Goal: Find specific page/section: Find specific page/section

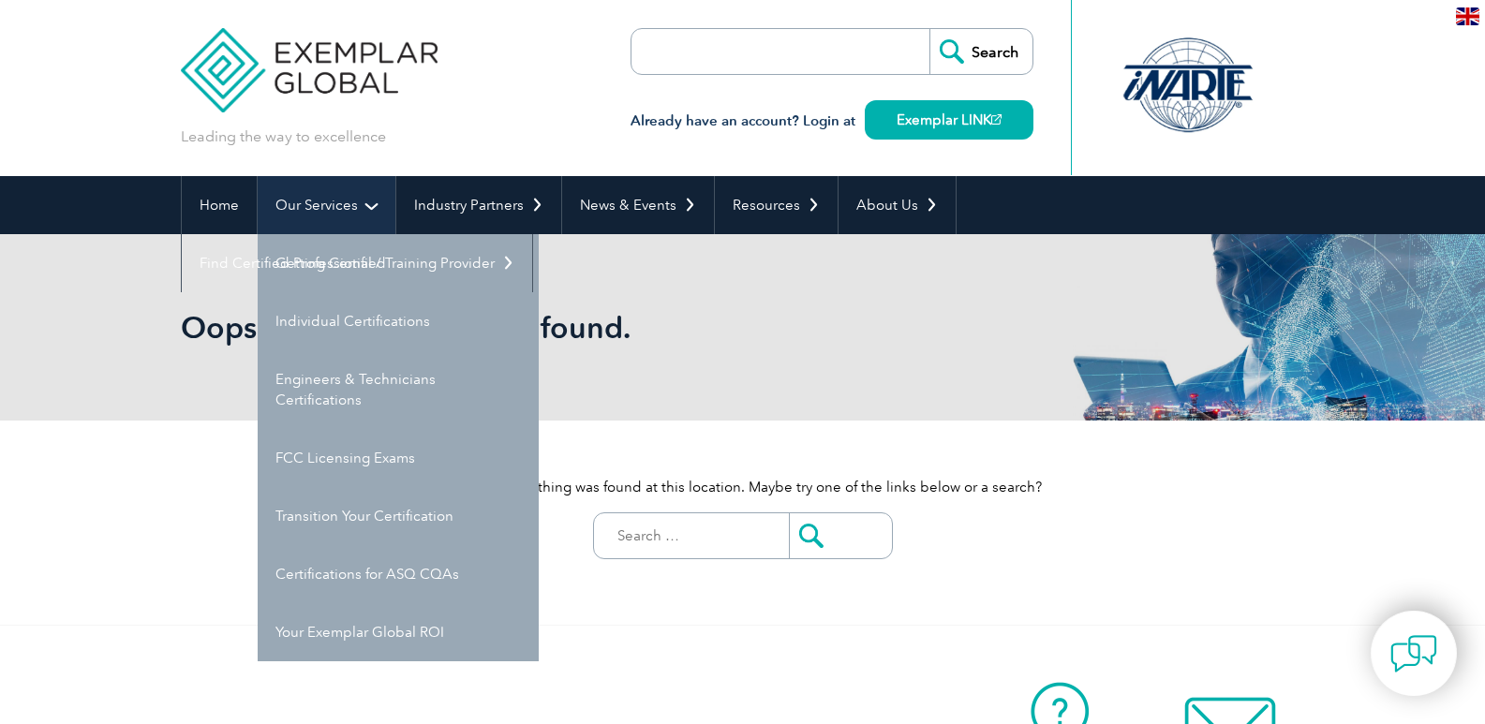
click at [319, 213] on link "Our Services" at bounding box center [327, 205] width 138 height 58
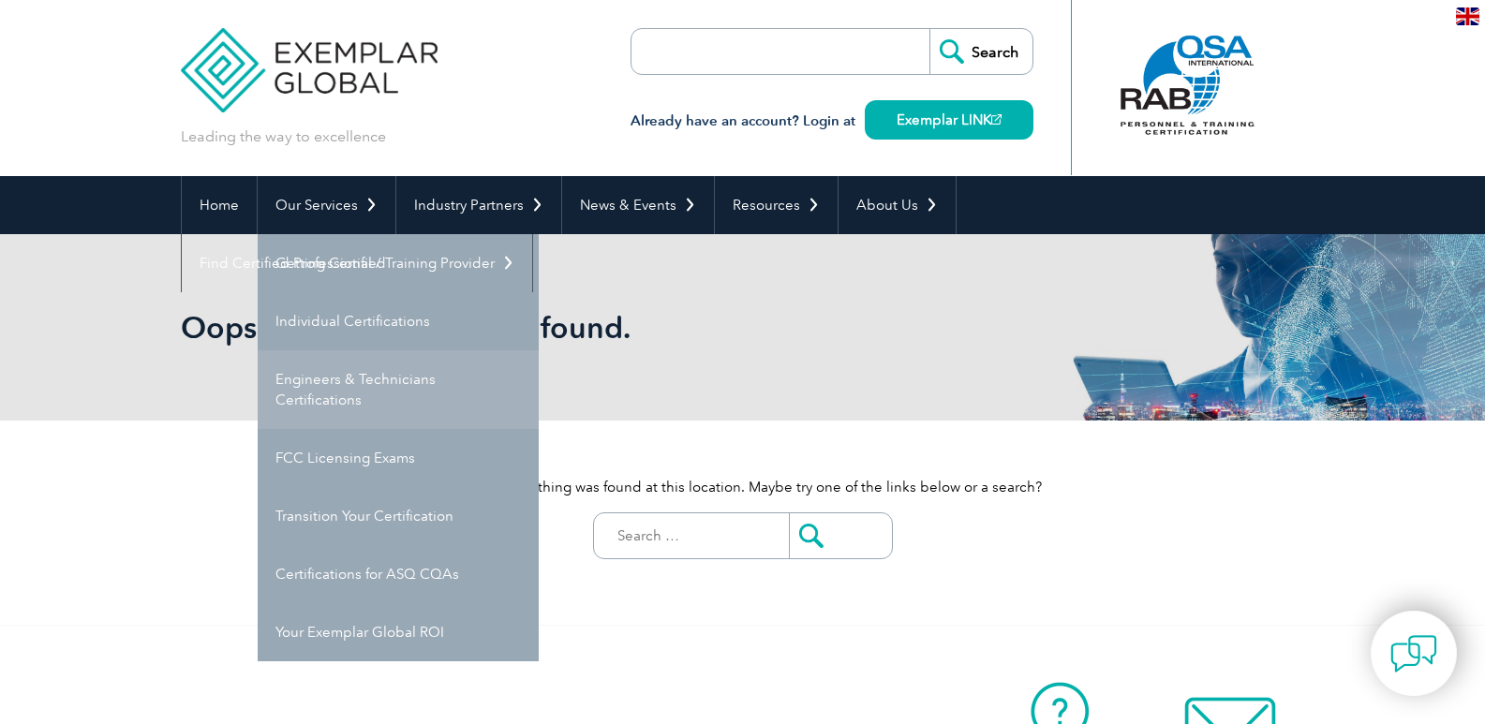
click at [366, 374] on link "Engineers & Technicians Certifications" at bounding box center [398, 389] width 281 height 79
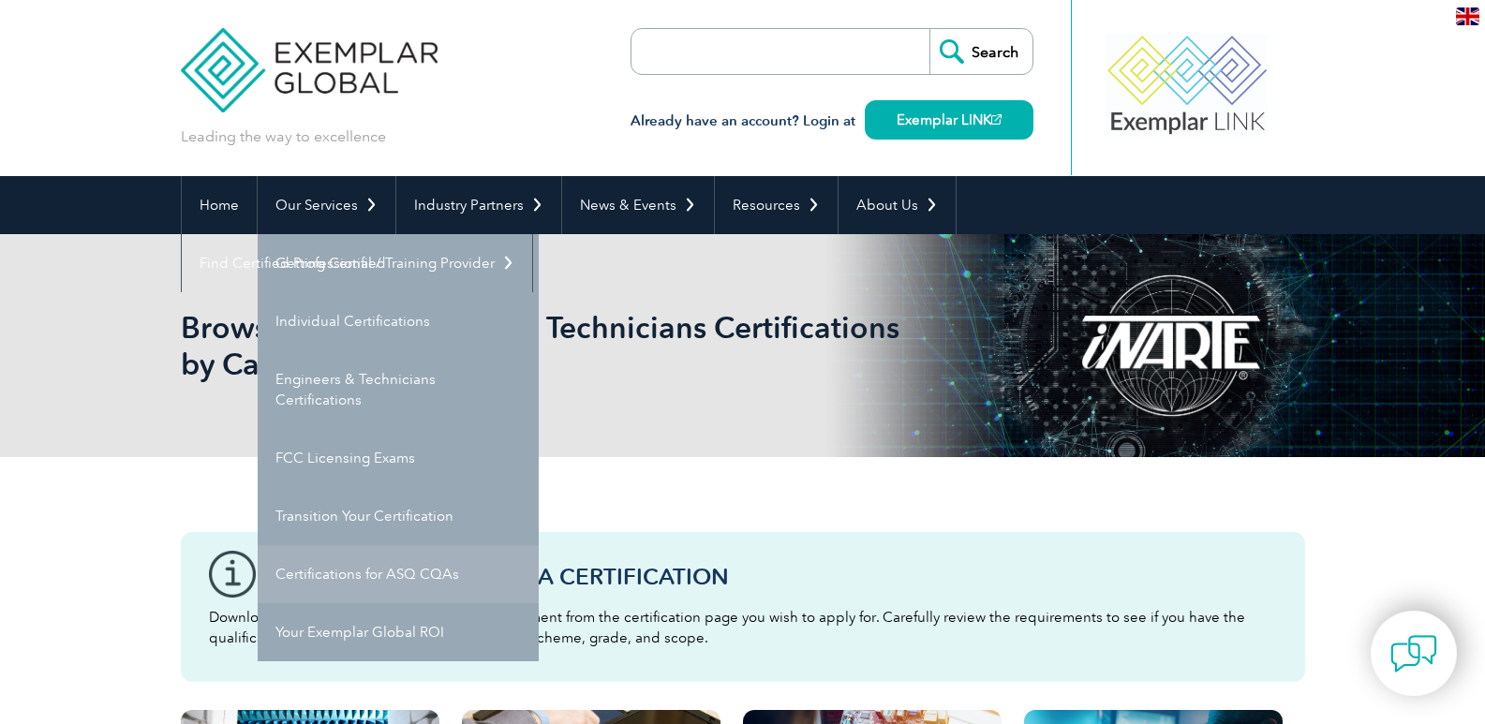
click at [428, 581] on link "Certifications for ASQ CQAs" at bounding box center [398, 574] width 281 height 58
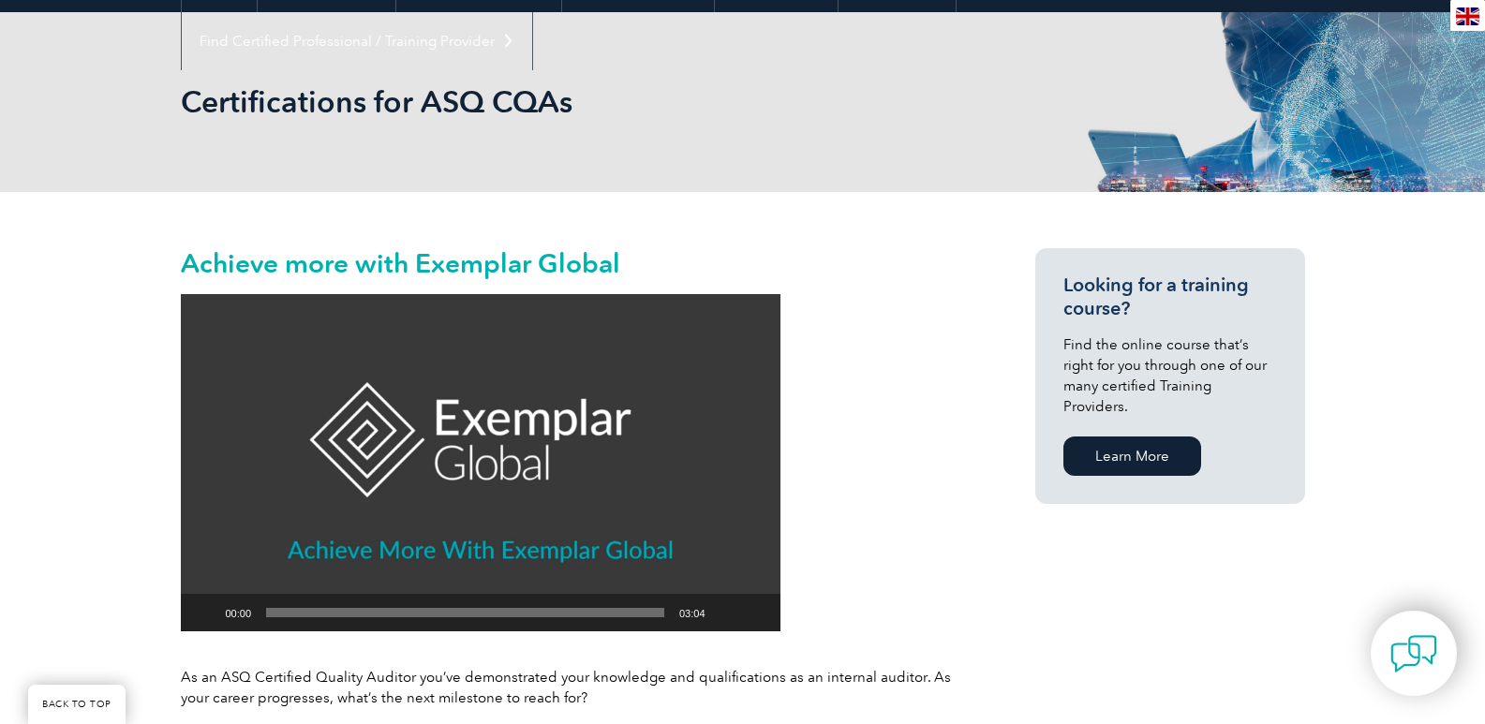
scroll to position [187, 0]
